Goal: Find specific page/section: Find specific page/section

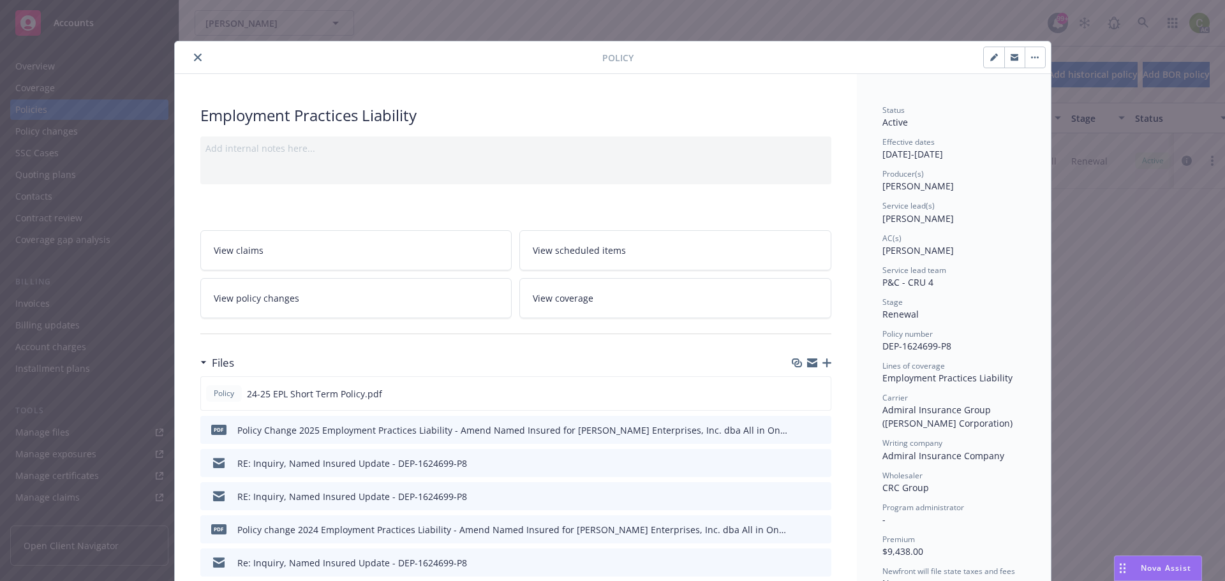
click at [198, 52] on button "close" at bounding box center [197, 57] width 15 height 15
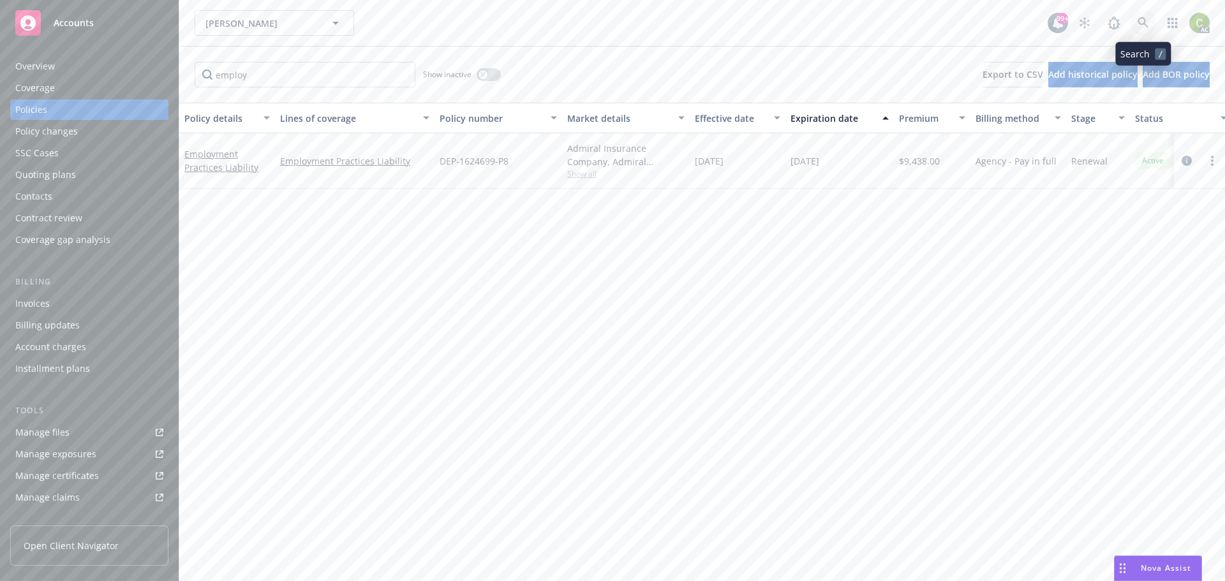
click at [1137, 29] on link at bounding box center [1144, 23] width 26 height 26
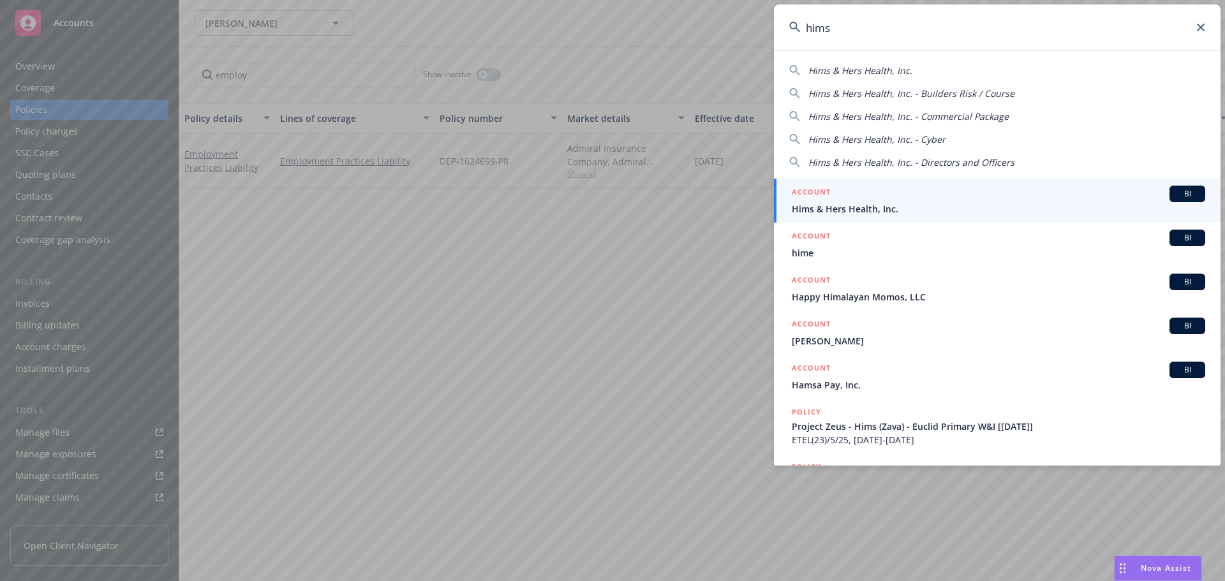
type input "hims"
click at [899, 202] on div "ACCOUNT BI" at bounding box center [999, 194] width 414 height 17
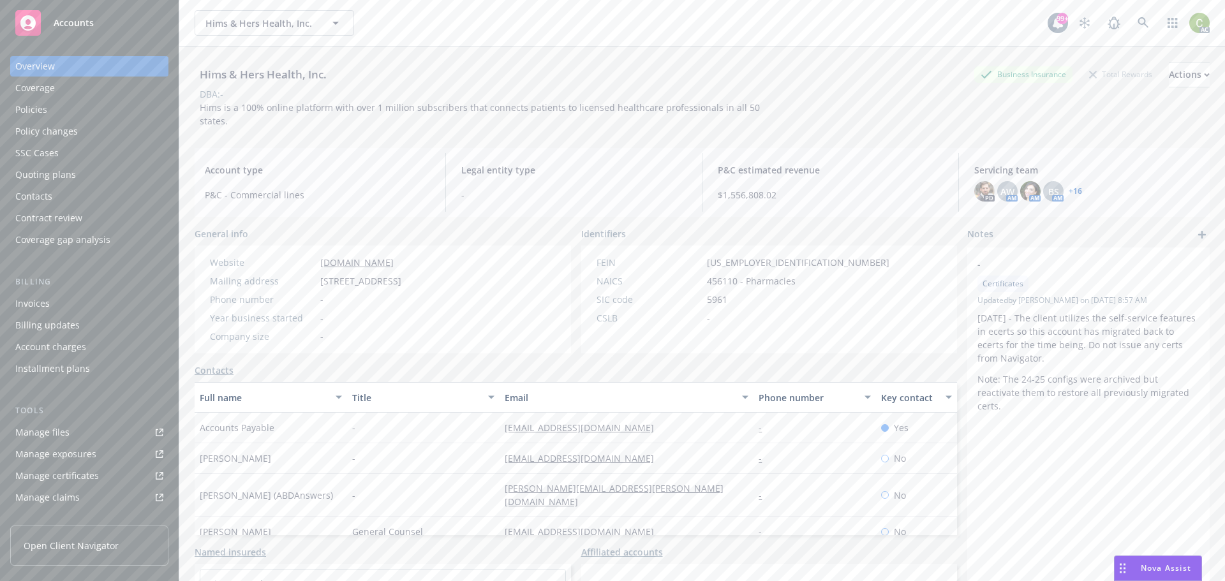
click at [41, 109] on div "Policies" at bounding box center [31, 110] width 32 height 20
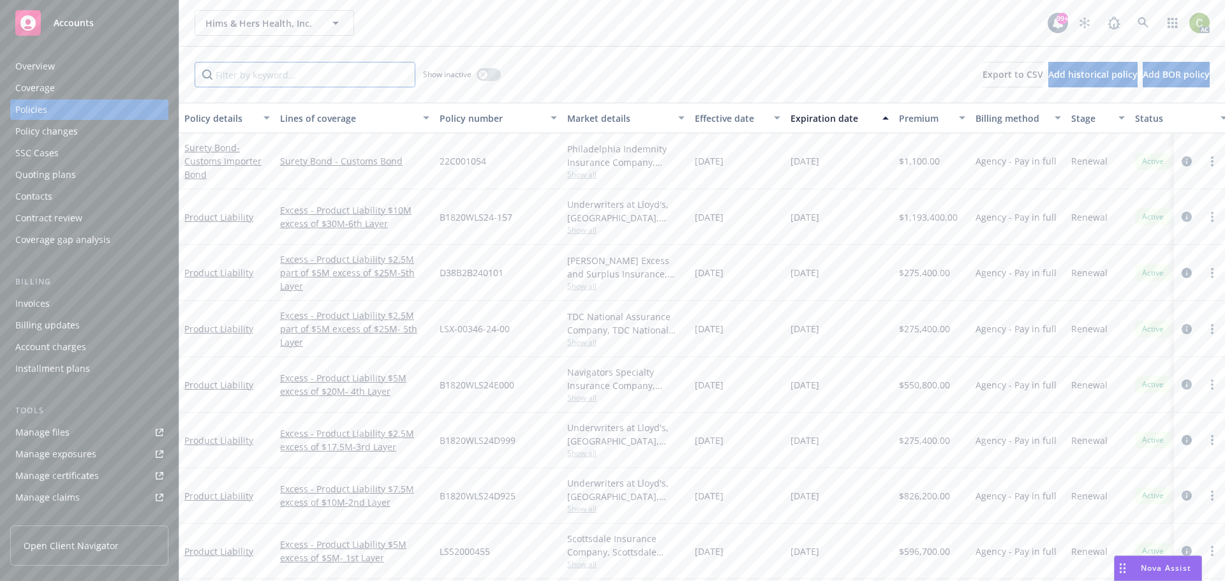
click at [327, 73] on input "Filter by keyword..." at bounding box center [305, 75] width 221 height 26
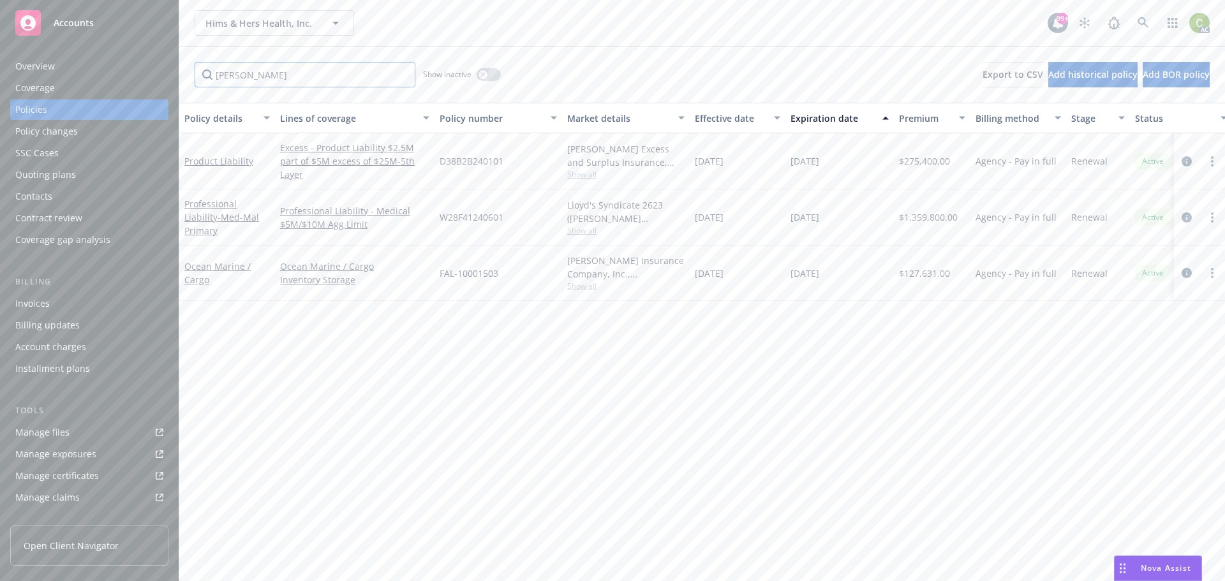
type input "[PERSON_NAME]"
click at [1150, 26] on link at bounding box center [1144, 23] width 26 height 26
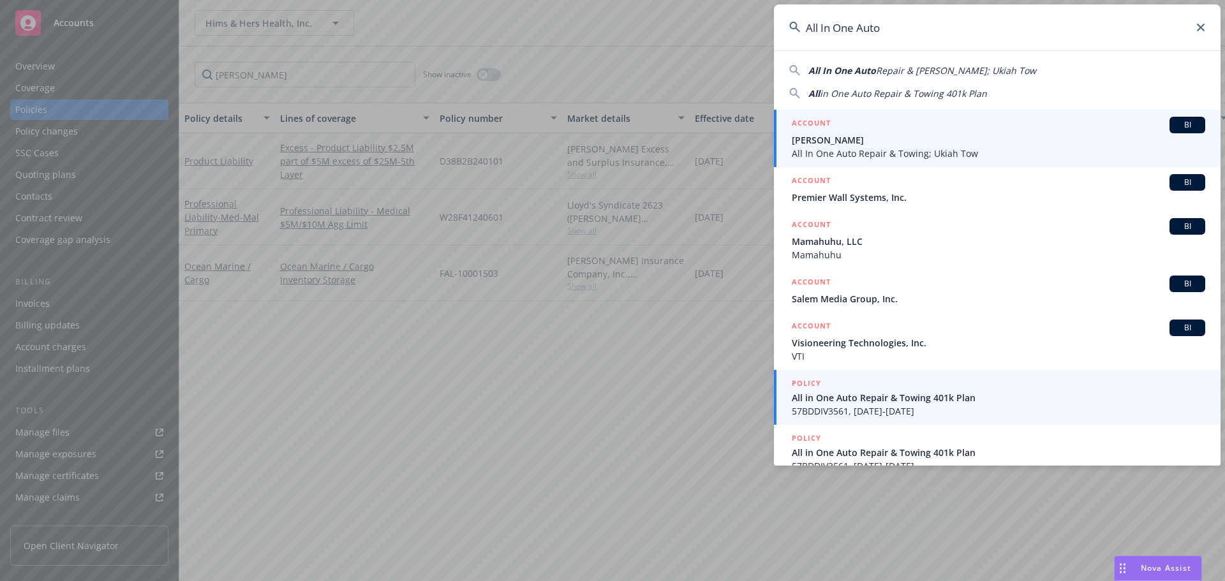
type input "All In One Auto"
click at [869, 401] on span "All in One Auto Repair & Towing 401k Plan" at bounding box center [999, 397] width 414 height 13
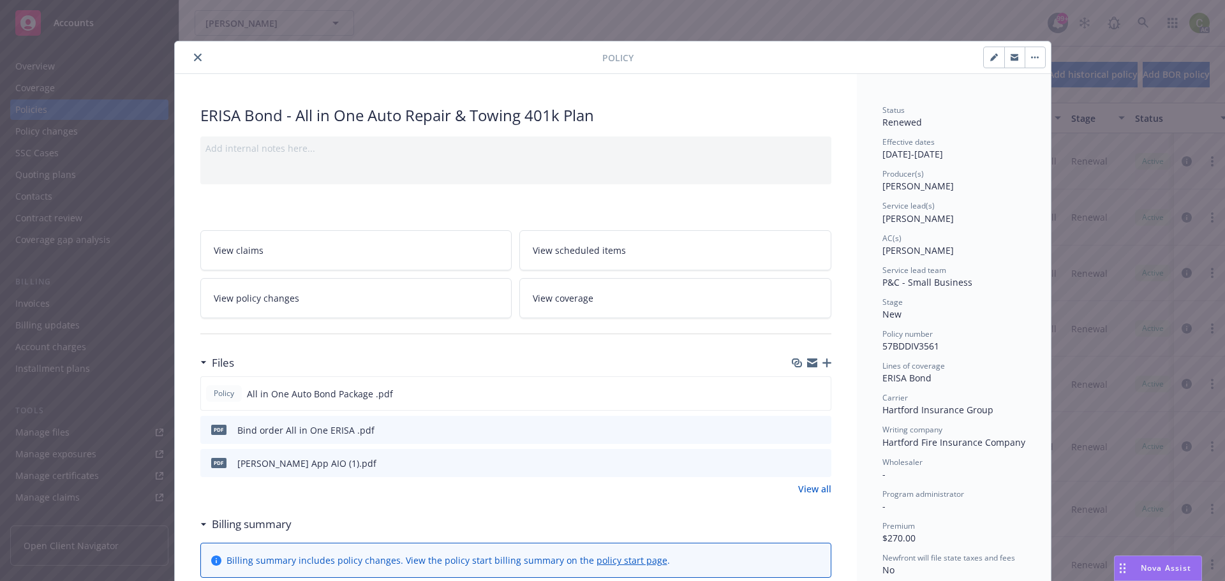
click at [197, 60] on button "close" at bounding box center [197, 57] width 15 height 15
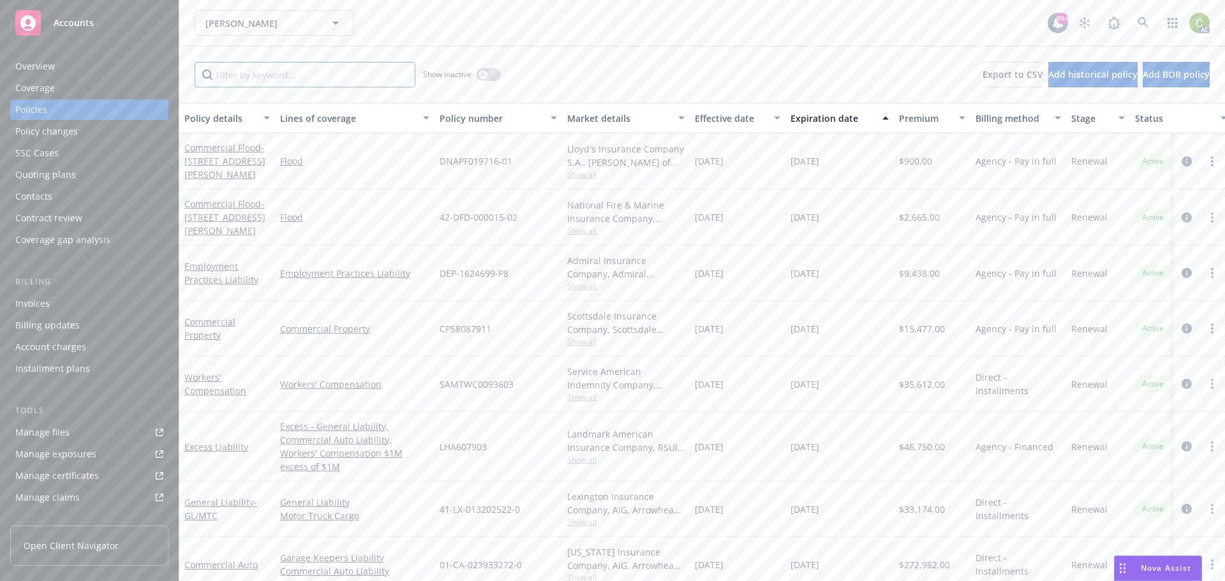
click at [286, 78] on input "Filter by keyword..." at bounding box center [305, 75] width 221 height 26
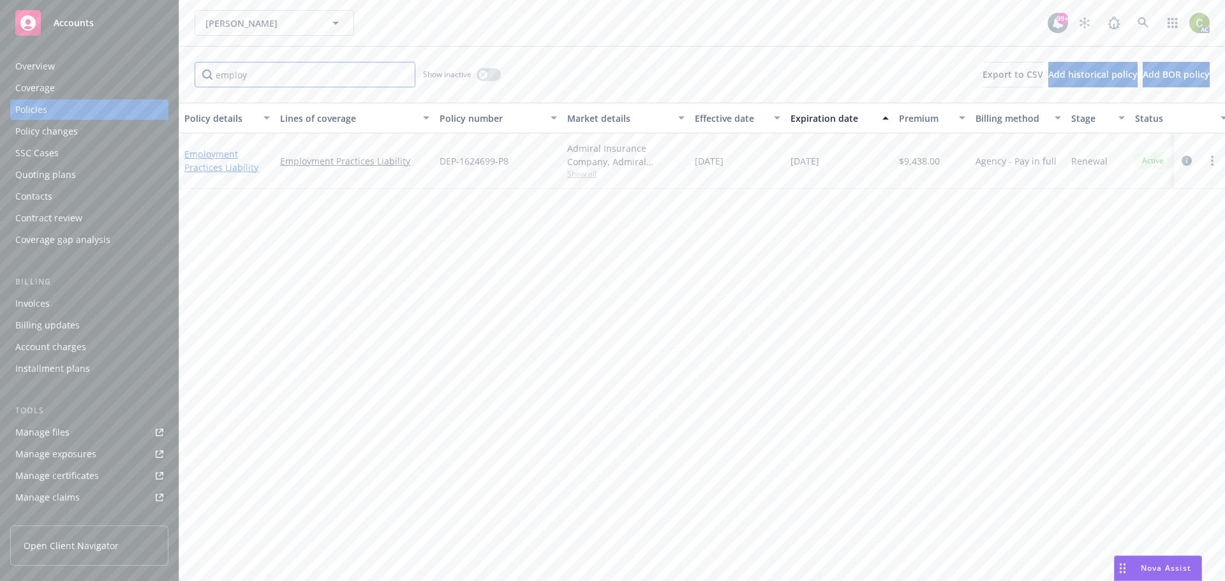
type input "employ"
click at [224, 151] on link "Employment Practices Liability" at bounding box center [221, 161] width 74 height 26
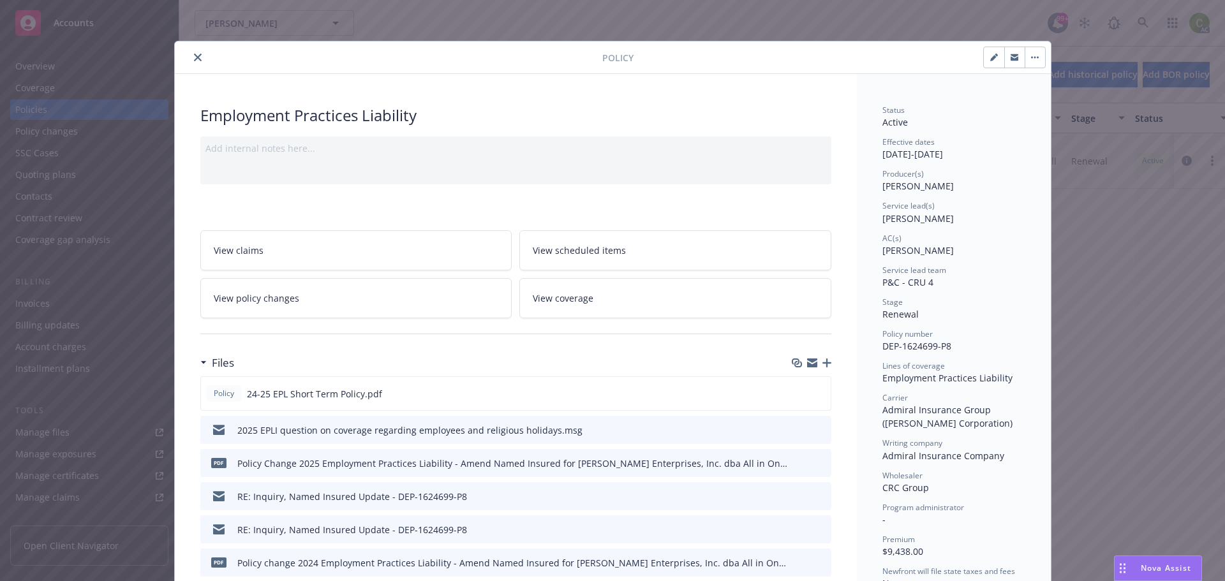
click at [195, 59] on icon "close" at bounding box center [198, 58] width 8 height 8
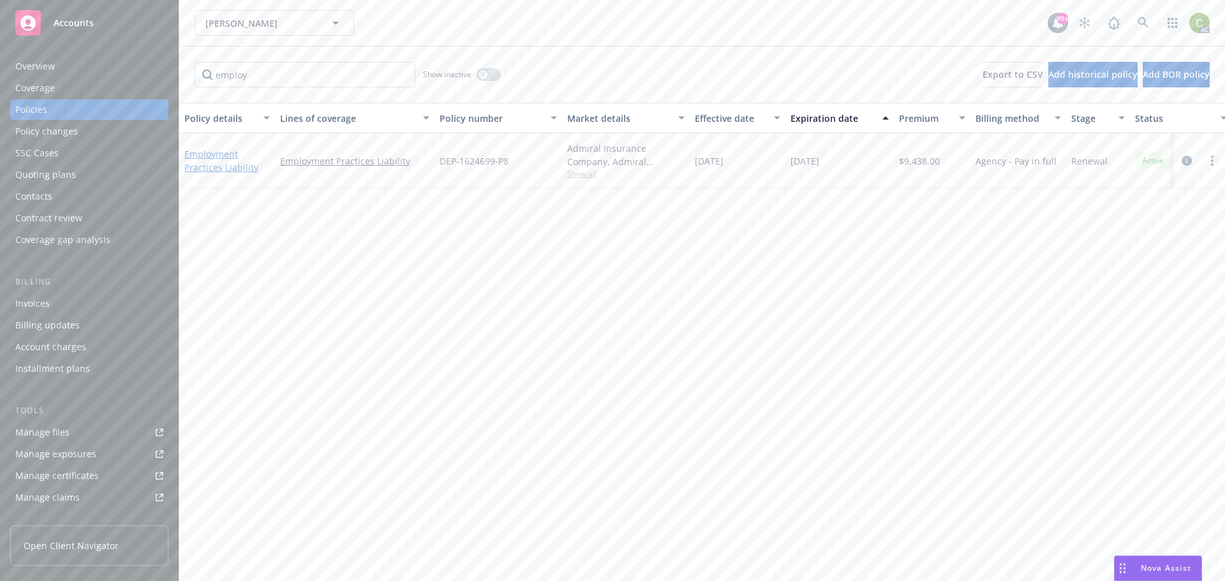
click at [208, 154] on link "Employment Practices Liability" at bounding box center [221, 161] width 74 height 26
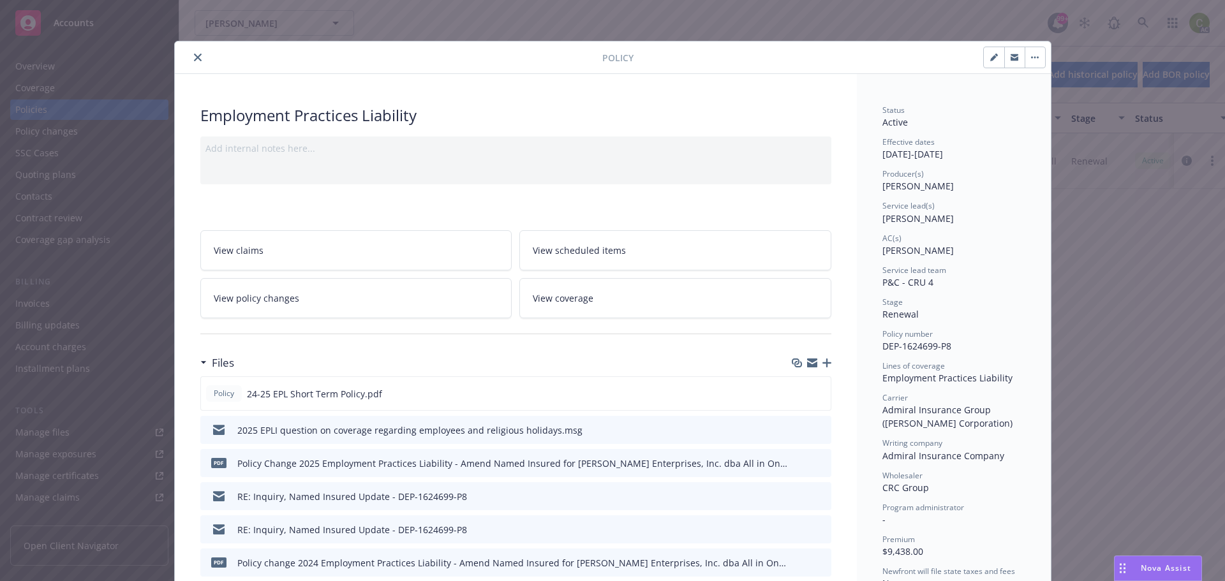
scroll to position [38, 0]
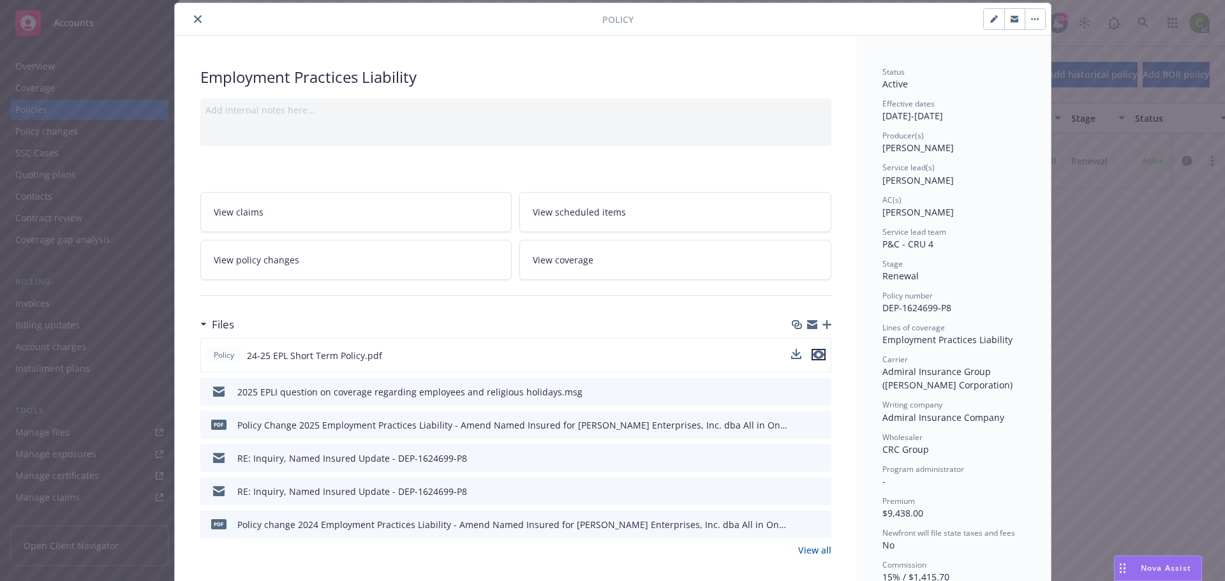
click at [816, 356] on icon "preview file" at bounding box center [818, 354] width 11 height 9
click at [198, 16] on button "close" at bounding box center [197, 18] width 15 height 15
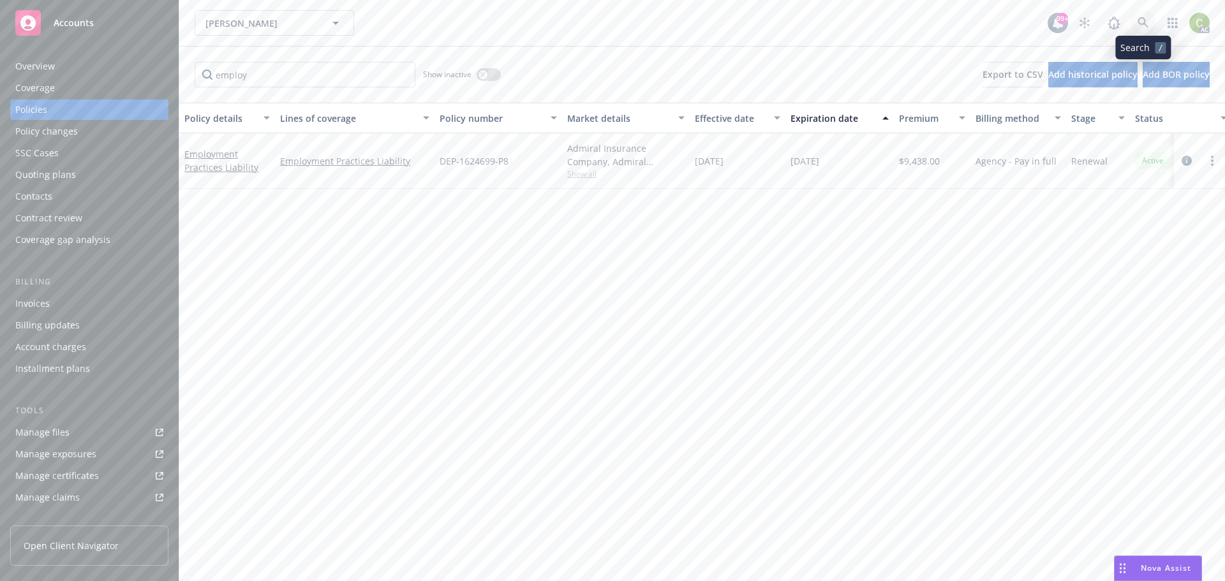
click at [1141, 25] on icon at bounding box center [1143, 22] width 11 height 11
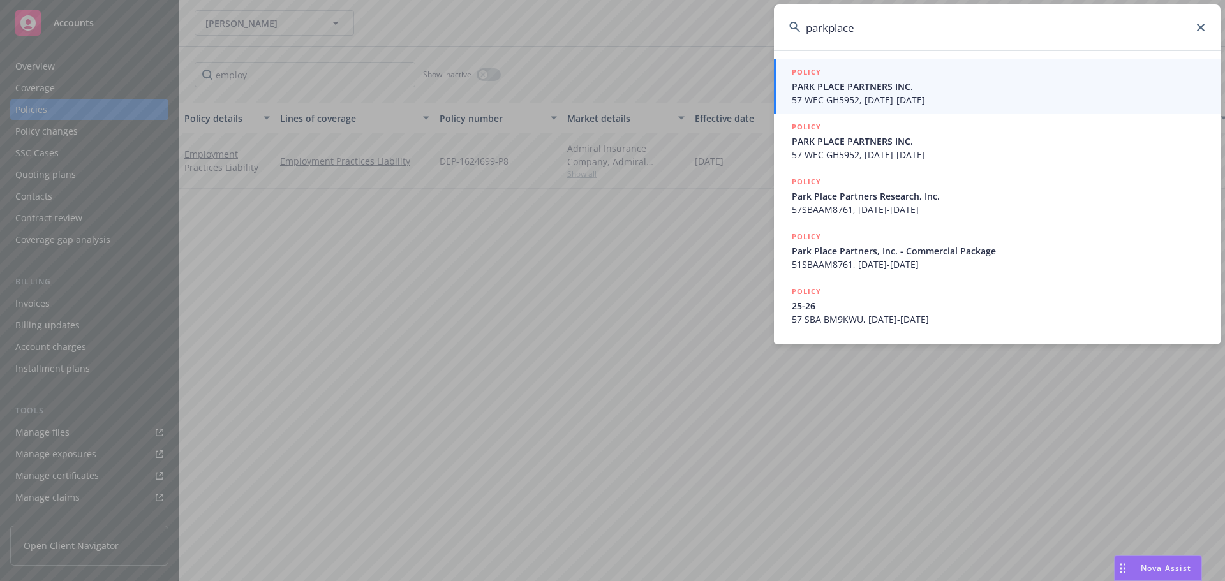
drag, startPoint x: 829, startPoint y: 29, endPoint x: 836, endPoint y: 37, distance: 10.4
click at [829, 29] on input "parkplace" at bounding box center [997, 27] width 447 height 46
type input "park place"
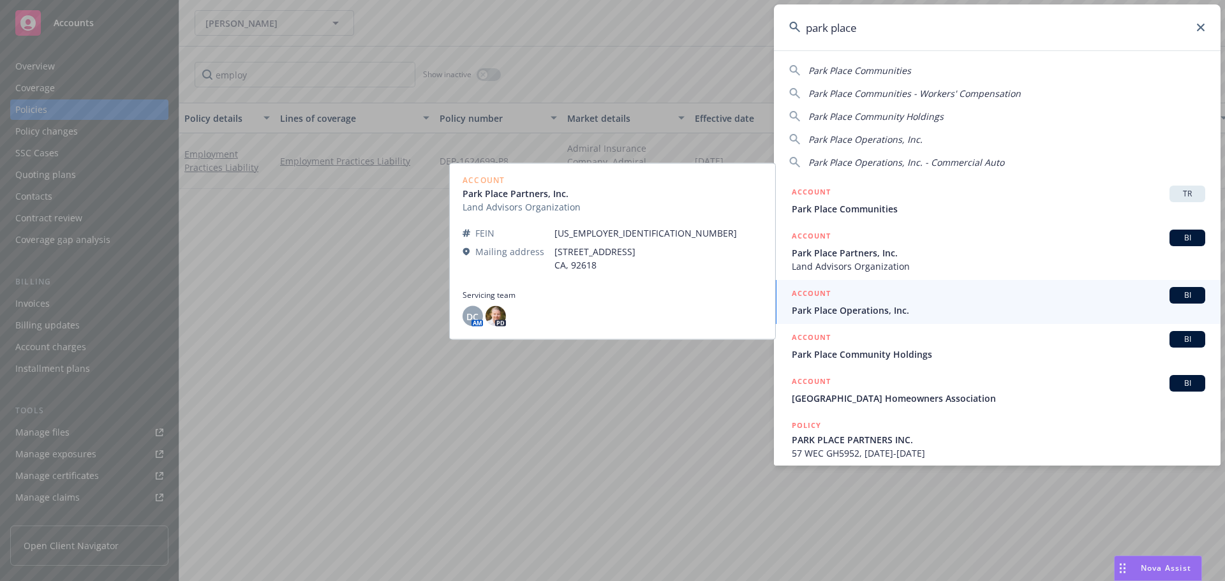
click at [978, 306] on span "Park Place Operations, Inc." at bounding box center [999, 310] width 414 height 13
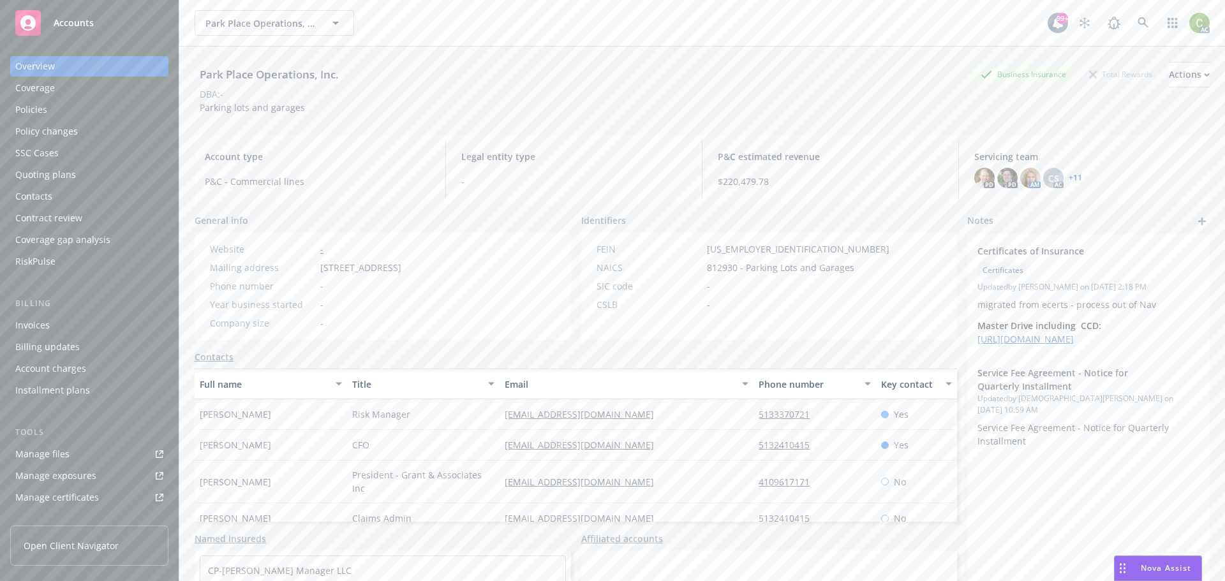
click at [65, 110] on div "Policies" at bounding box center [89, 110] width 148 height 20
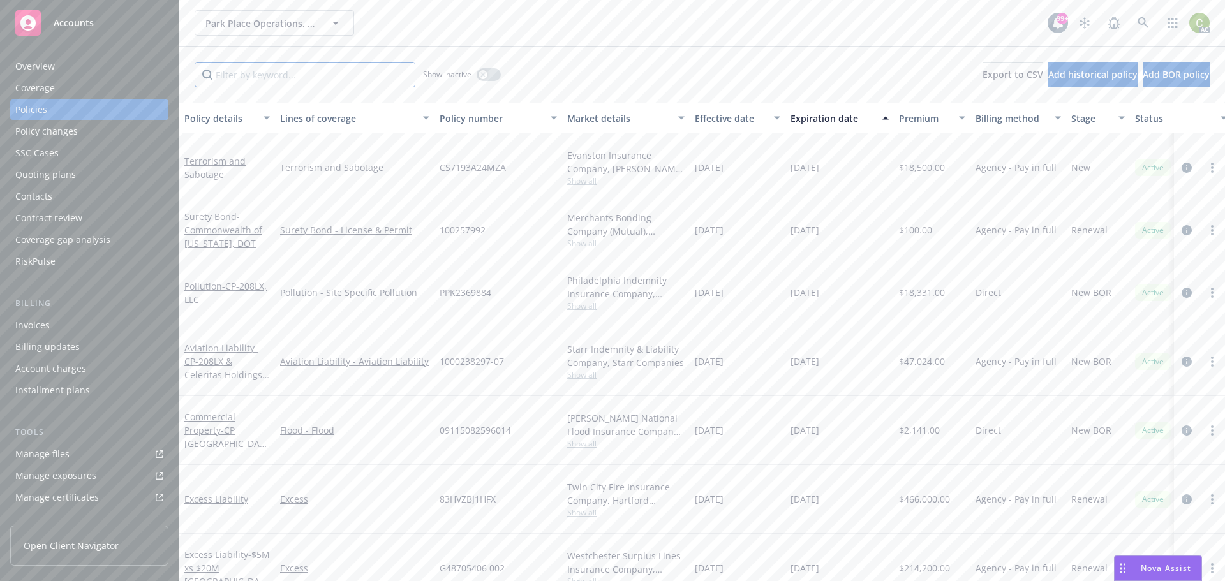
click at [268, 72] on input "Filter by keyword..." at bounding box center [305, 75] width 221 height 26
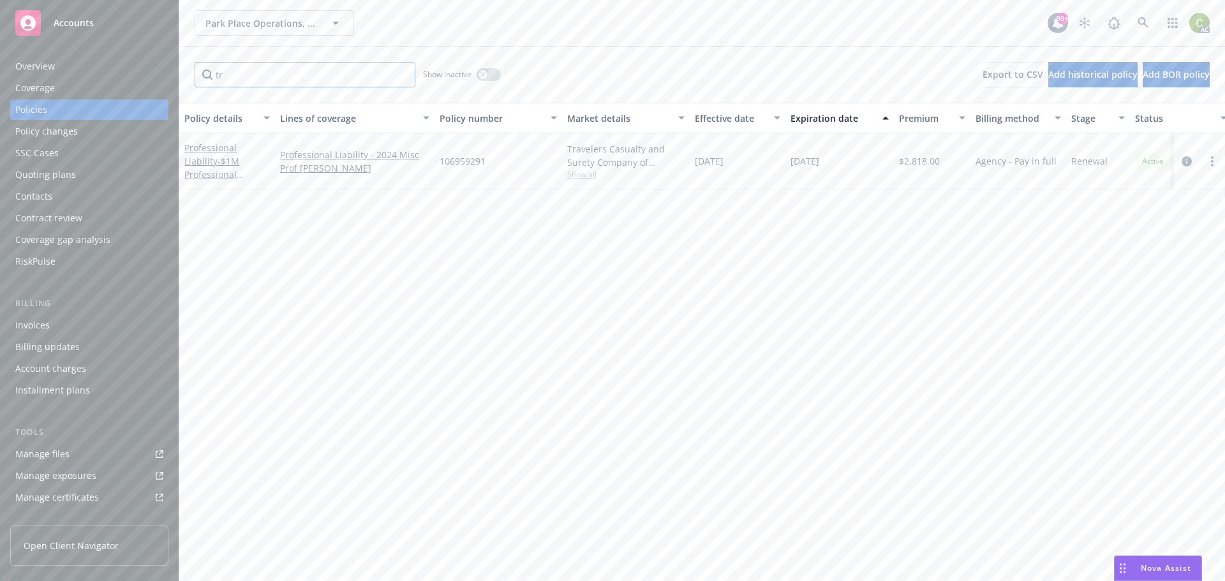
type input "t"
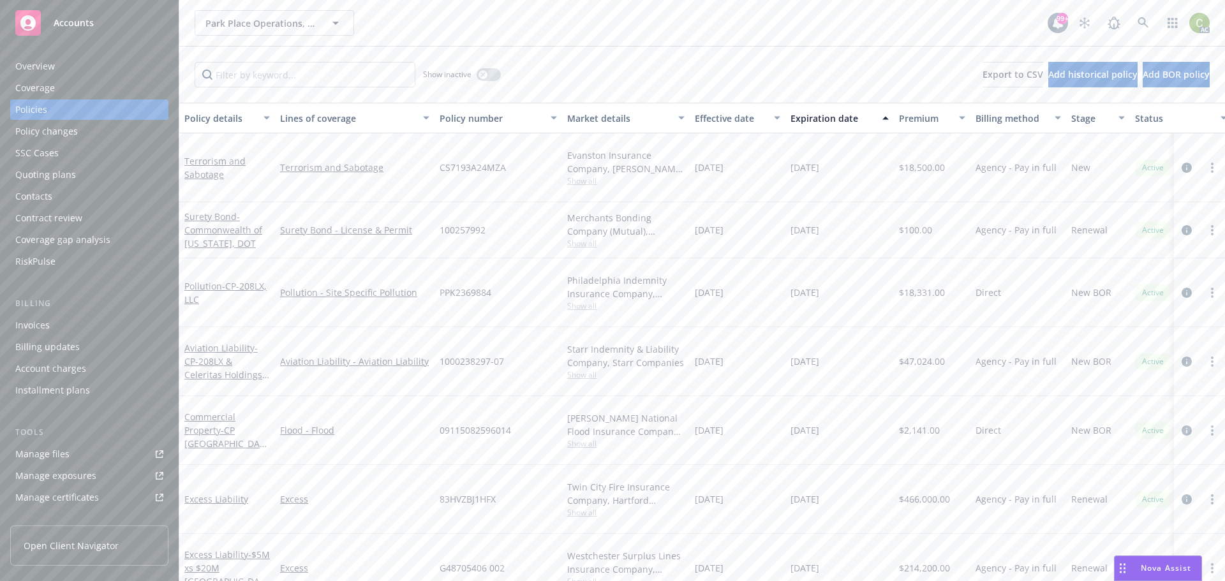
click at [101, 65] on div "Overview" at bounding box center [89, 66] width 148 height 20
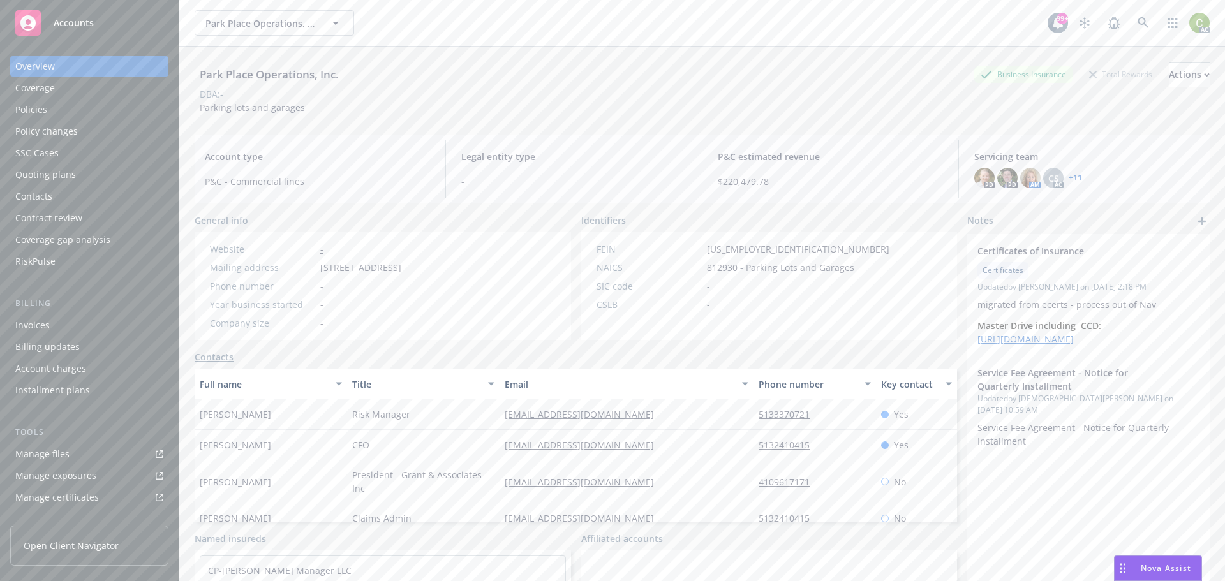
click at [1072, 179] on link "+ 11" at bounding box center [1075, 178] width 13 height 8
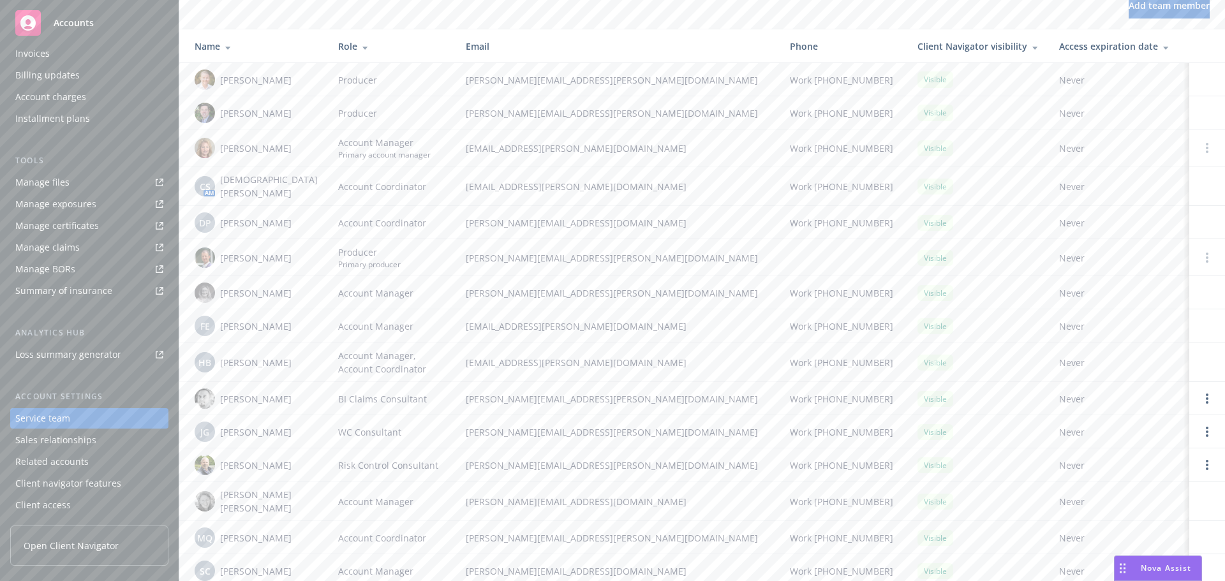
scroll to position [73, 0]
